Goal: Understand process/instructions: Learn about a topic

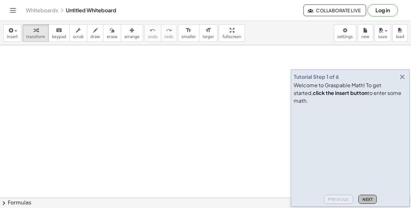
click at [369, 199] on span "Next" at bounding box center [368, 199] width 10 height 5
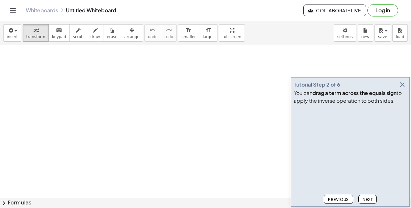
drag, startPoint x: 367, startPoint y: 202, endPoint x: 261, endPoint y: 143, distance: 121.1
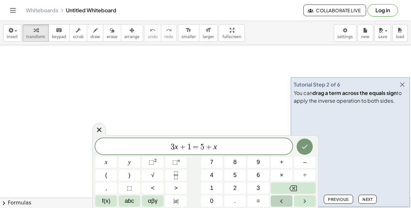
click at [288, 196] on button "Left arrow" at bounding box center [282, 201] width 22 height 11
click at [287, 191] on button "Backspace" at bounding box center [293, 188] width 45 height 11
click at [263, 146] on span "3 x + 1 = 5 x ​" at bounding box center [193, 147] width 197 height 9
click at [295, 187] on icon "Backspace" at bounding box center [294, 189] width 8 height 8
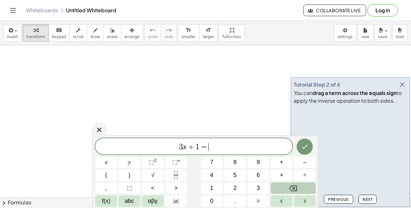
click at [295, 187] on icon "Backspace" at bounding box center [294, 189] width 8 height 8
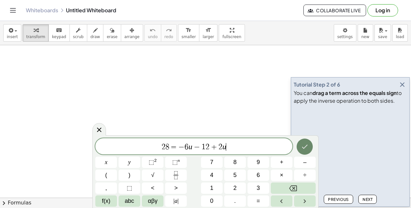
click at [304, 153] on button "Done" at bounding box center [305, 147] width 16 height 16
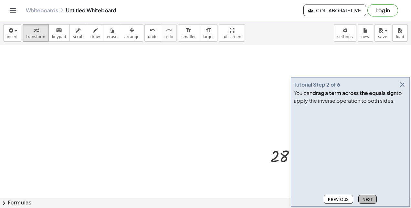
click at [370, 197] on button "Next" at bounding box center [368, 199] width 18 height 9
drag, startPoint x: 370, startPoint y: 197, endPoint x: 364, endPoint y: 199, distance: 6.2
click at [364, 199] on span "Next" at bounding box center [368, 199] width 10 height 5
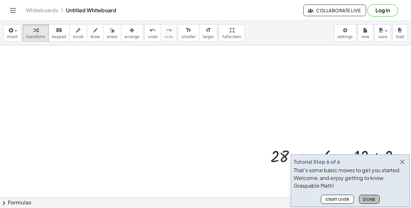
click at [365, 200] on span "Done" at bounding box center [370, 199] width 12 height 5
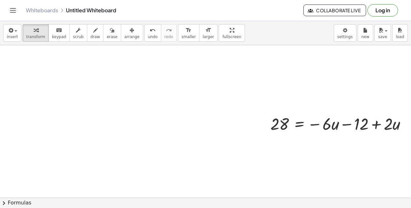
scroll to position [32, 0]
click at [267, 71] on div at bounding box center [209, 187] width 419 height 348
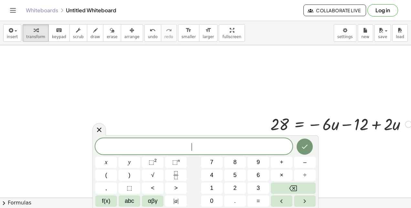
click at [401, 131] on div at bounding box center [342, 124] width 148 height 22
click at [399, 127] on div at bounding box center [342, 124] width 148 height 22
click at [401, 127] on div at bounding box center [342, 124] width 148 height 22
click at [274, 126] on div at bounding box center [342, 124] width 148 height 22
click at [272, 122] on div at bounding box center [342, 124] width 148 height 22
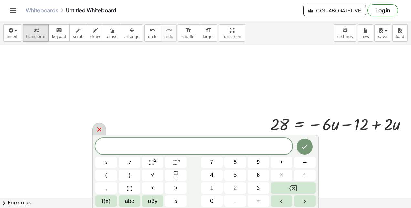
drag, startPoint x: 407, startPoint y: 101, endPoint x: 97, endPoint y: 129, distance: 311.2
click at [97, 129] on icon at bounding box center [99, 130] width 8 height 8
